Goal: Check status: Check status

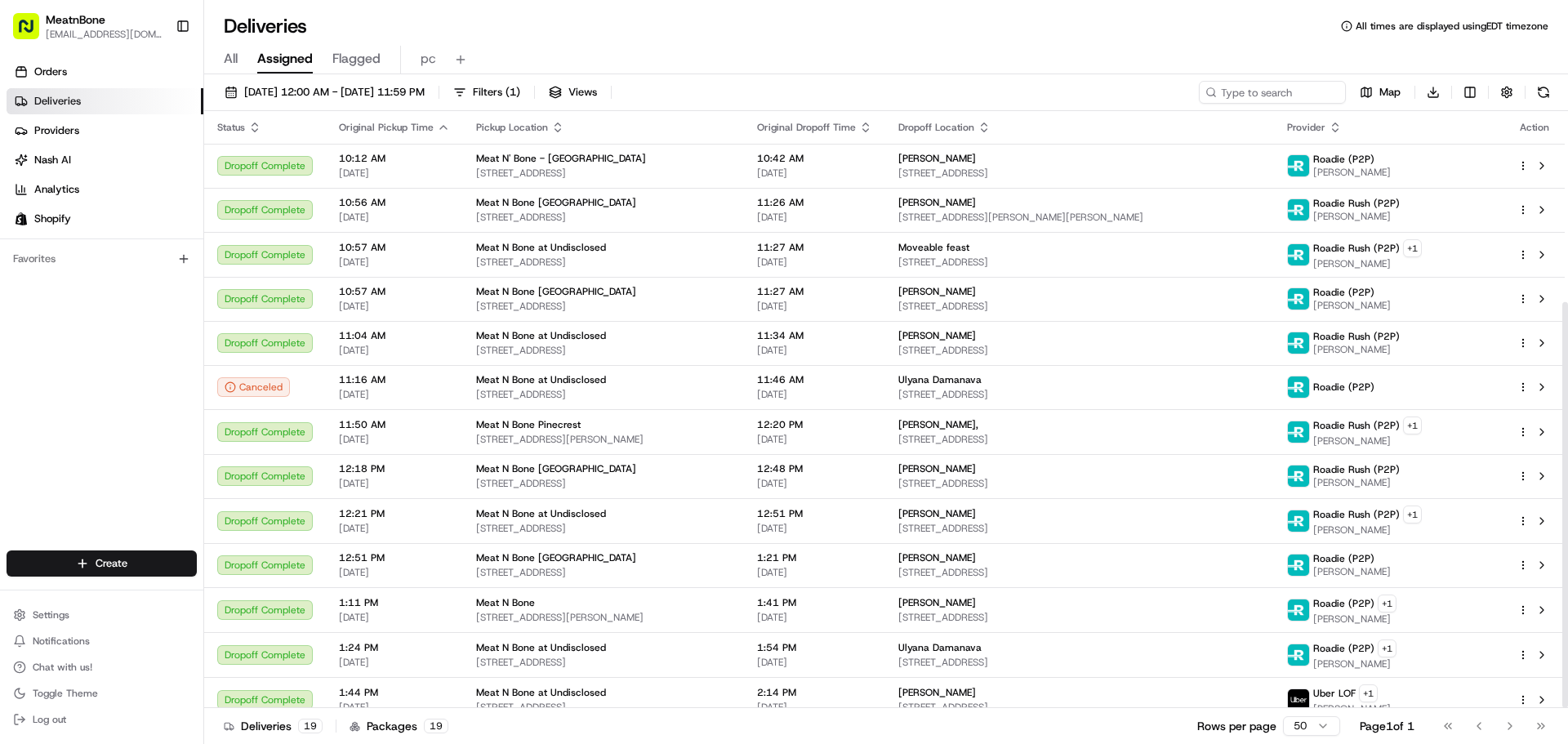
scroll to position [281, 0]
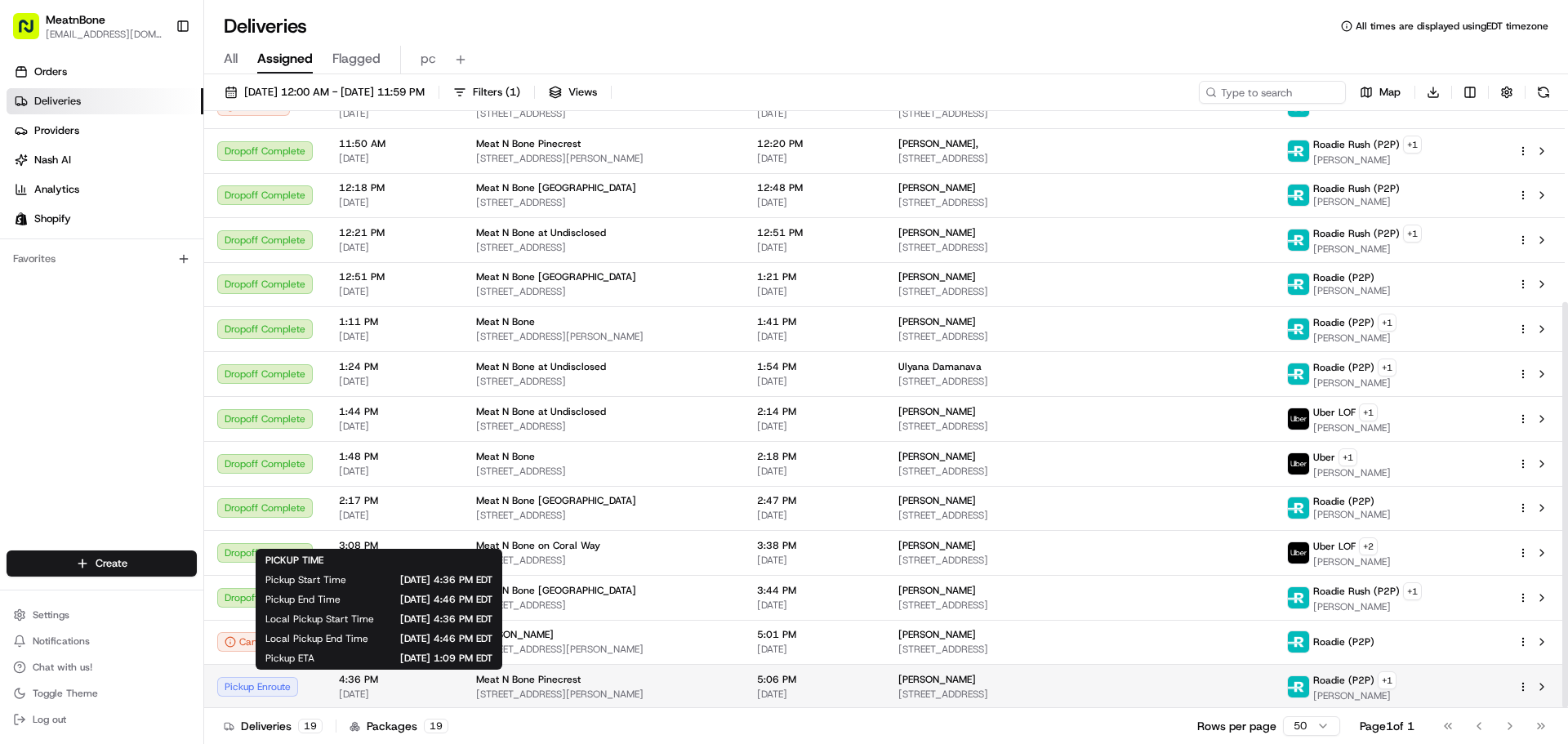
click at [439, 688] on span "[DATE]" at bounding box center [394, 694] width 111 height 13
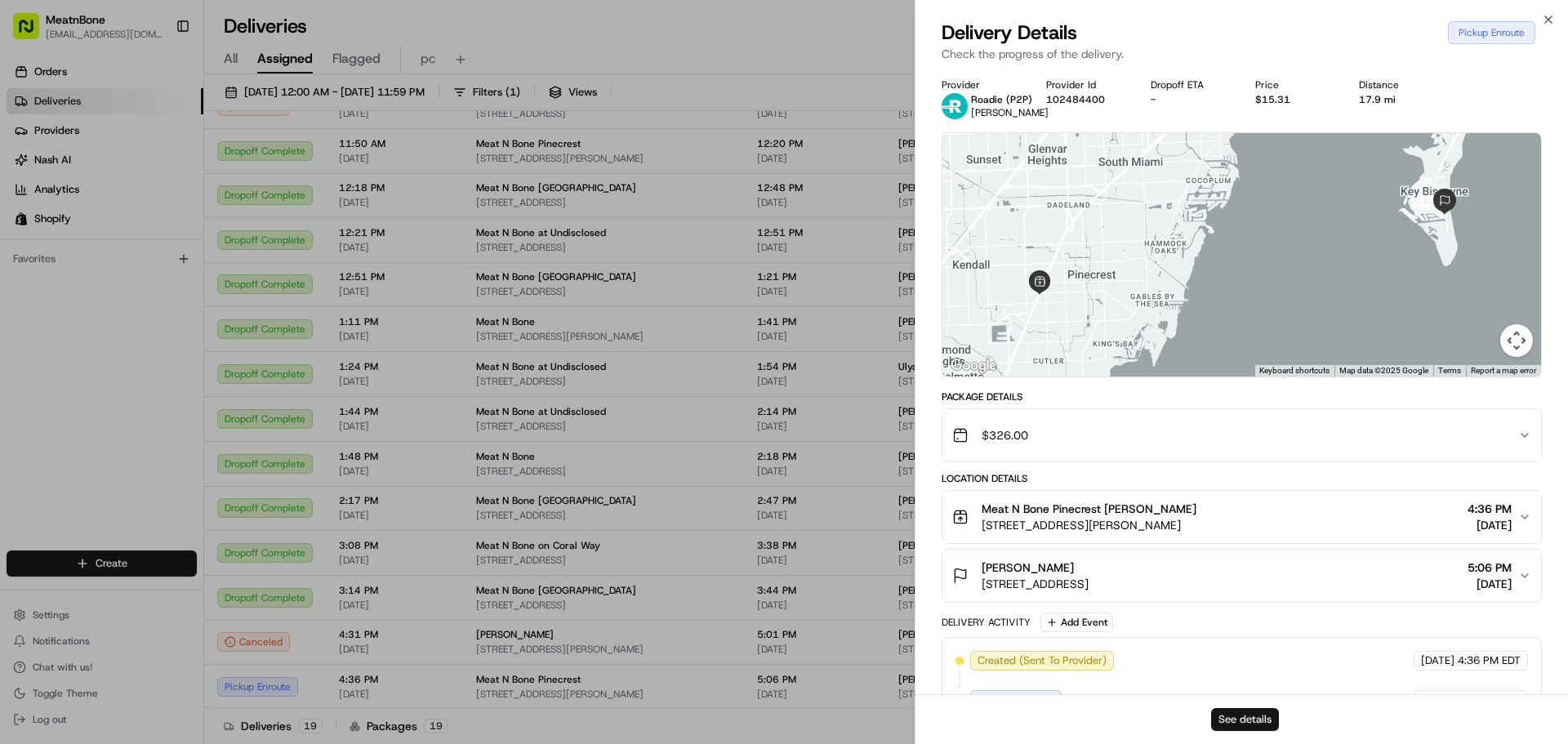
click at [1237, 718] on button "See details" at bounding box center [1244, 719] width 68 height 23
